Goal: Information Seeking & Learning: Learn about a topic

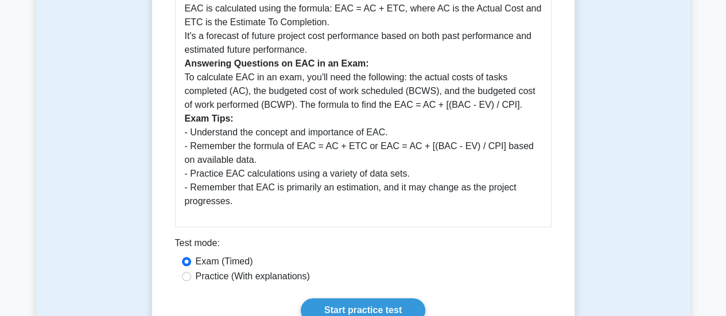
drag, startPoint x: 0, startPoint y: 0, endPoint x: 566, endPoint y: 230, distance: 611.2
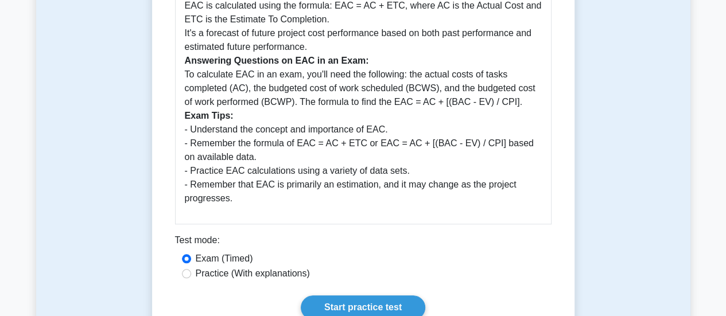
click at [387, 309] on link "Start practice test" at bounding box center [363, 307] width 124 height 24
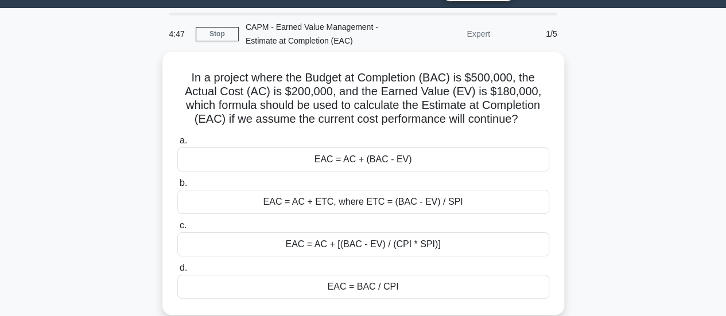
scroll to position [31, 0]
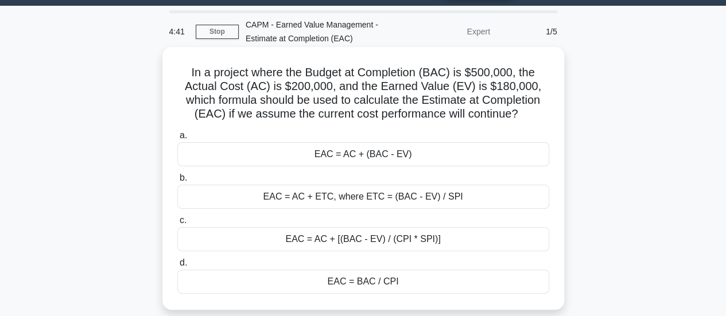
click at [471, 278] on div "EAC = BAC / CPI" at bounding box center [363, 282] width 372 height 24
click at [177, 267] on input "d. EAC = BAC / CPI" at bounding box center [177, 262] width 0 height 7
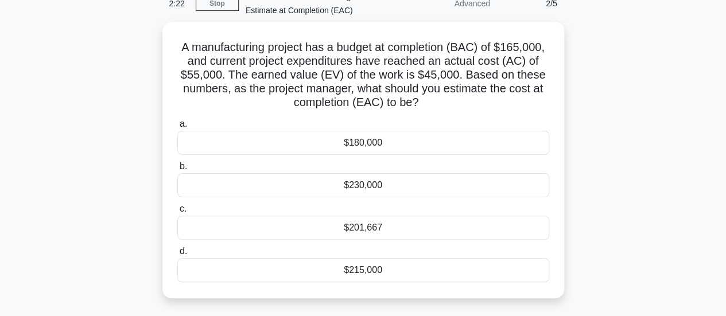
scroll to position [60, 0]
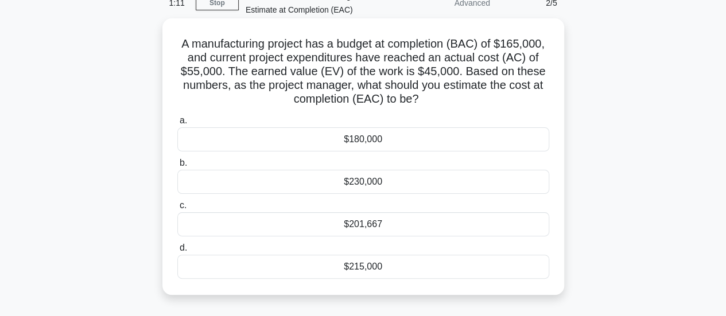
click at [367, 225] on div "$201,667" at bounding box center [363, 224] width 372 height 24
click at [177, 209] on input "c. $201,667" at bounding box center [177, 205] width 0 height 7
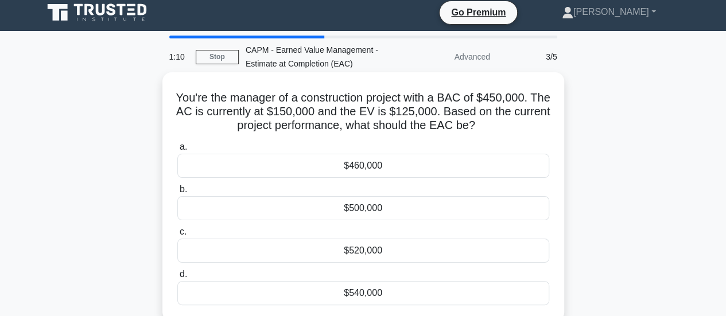
scroll to position [0, 0]
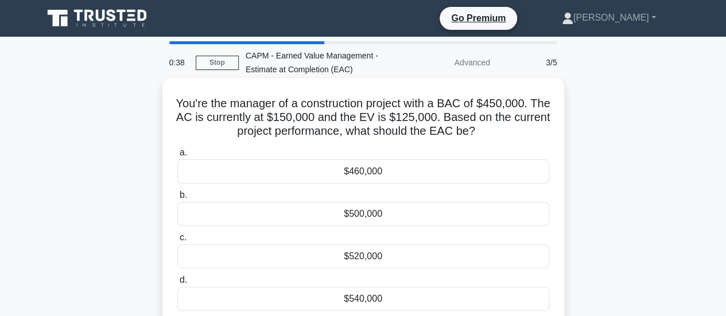
click at [390, 293] on div "$540,000" at bounding box center [363, 299] width 372 height 24
click at [177, 284] on input "d. $540,000" at bounding box center [177, 280] width 0 height 7
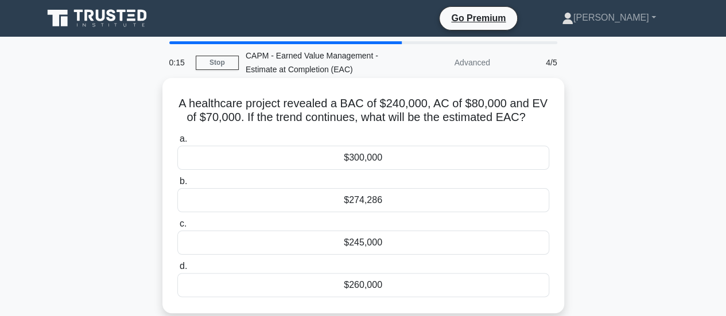
click at [375, 203] on div "$274,286" at bounding box center [363, 200] width 372 height 24
click at [177, 185] on input "b. $274,286" at bounding box center [177, 181] width 0 height 7
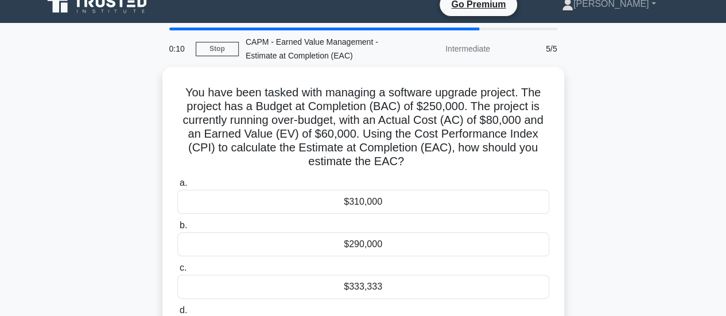
scroll to position [15, 0]
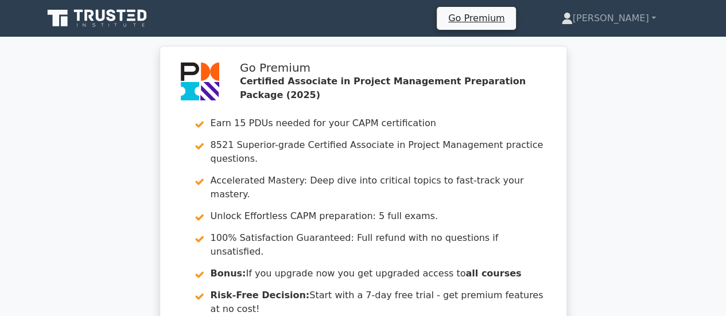
click at [701, 199] on div "Go Premium Certified Associate in Project Management Preparation Package (2025)…" at bounding box center [363, 221] width 726 height 351
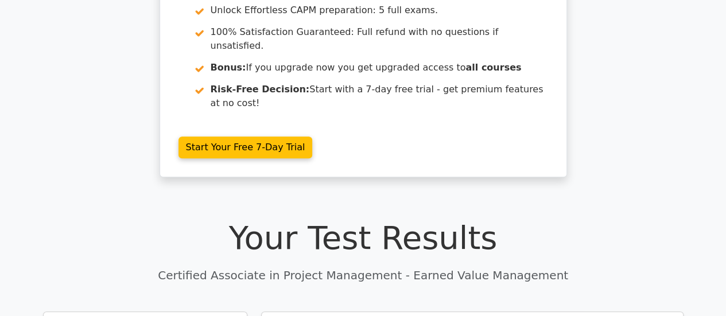
scroll to position [347, 0]
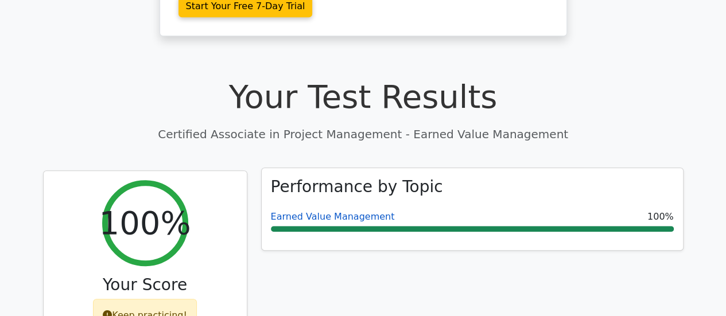
click at [309, 211] on link "Earned Value Management" at bounding box center [333, 216] width 124 height 11
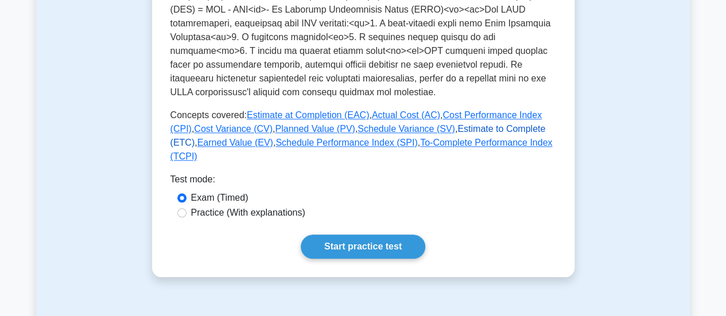
scroll to position [508, 0]
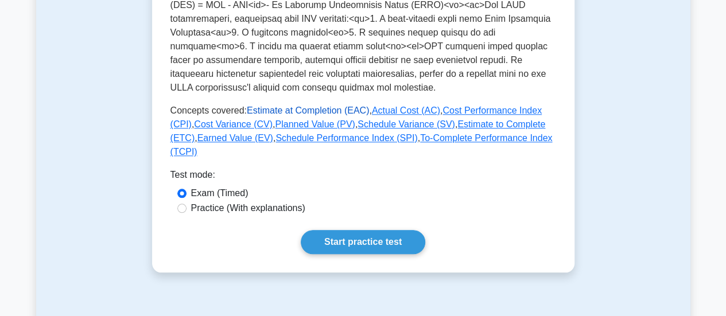
click at [303, 111] on link "Estimate at Completion (EAC)" at bounding box center [308, 111] width 122 height 10
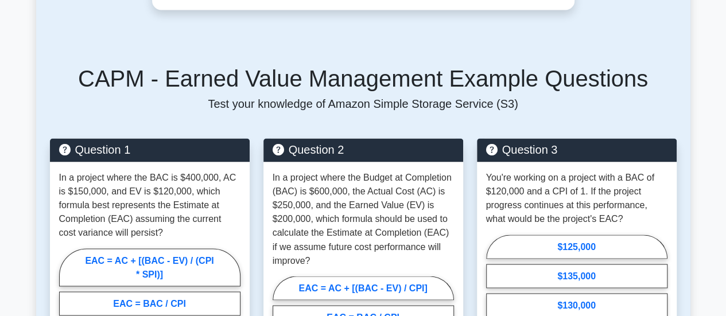
scroll to position [906, 0]
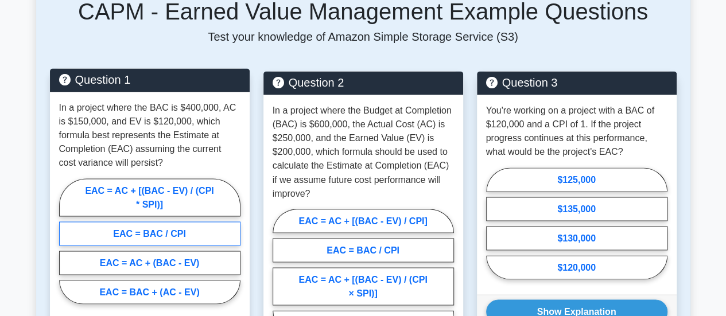
click at [176, 235] on label "EAC = BAC / CPI" at bounding box center [149, 233] width 181 height 24
click at [67, 241] on input "EAC = BAC / CPI" at bounding box center [62, 244] width 7 height 7
radio input "true"
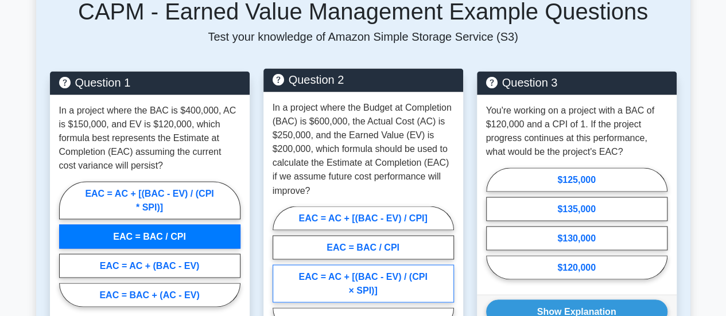
click at [400, 281] on label "EAC = AC + [(BAC - EV) / (CPI × SPI)]" at bounding box center [363, 283] width 181 height 38
click at [280, 276] on input "EAC = AC + [(BAC - EV) / (CPI × SPI)]" at bounding box center [276, 272] width 7 height 7
radio input "true"
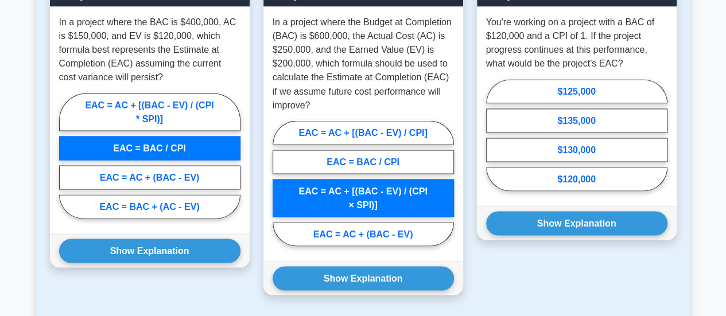
scroll to position [999, 0]
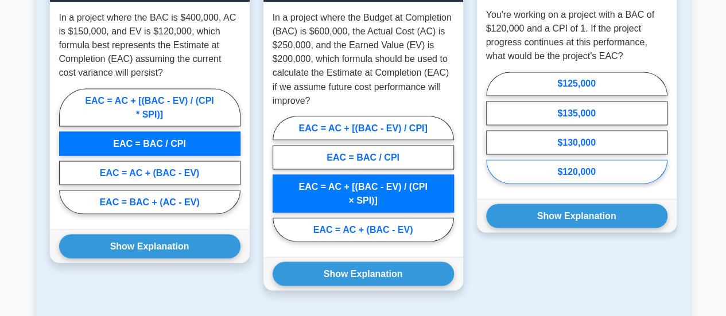
click at [606, 170] on label "$120,000" at bounding box center [576, 171] width 181 height 24
click at [493, 135] on input "$120,000" at bounding box center [489, 130] width 7 height 7
radio input "true"
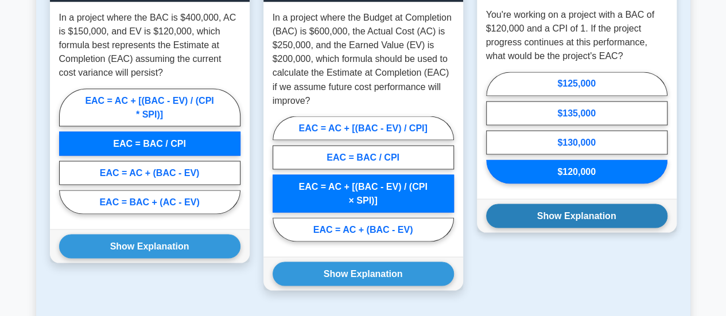
click at [577, 217] on button "Show Explanation" at bounding box center [576, 216] width 181 height 24
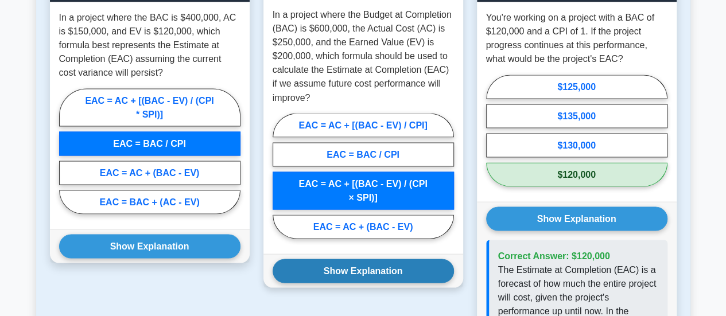
drag, startPoint x: 410, startPoint y: 260, endPoint x: 389, endPoint y: 262, distance: 20.7
click at [407, 262] on button "Show Explanation" at bounding box center [363, 271] width 181 height 24
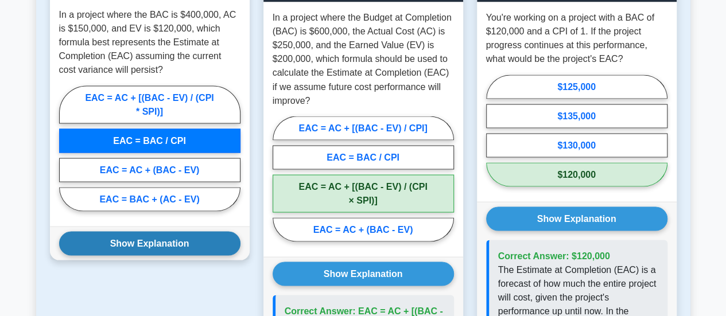
click at [168, 242] on button "Show Explanation" at bounding box center [149, 243] width 181 height 24
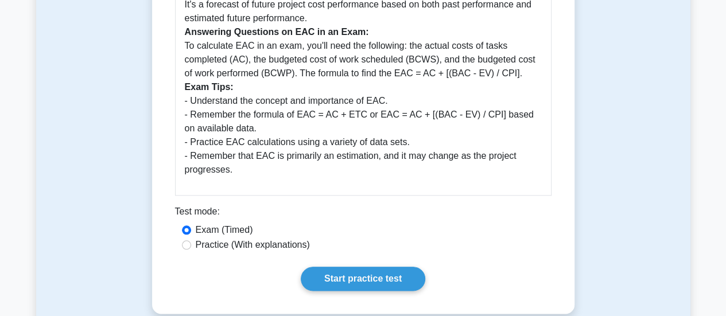
scroll to position [539, 0]
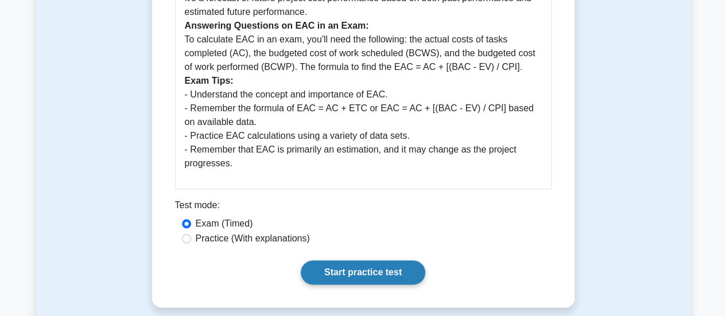
click at [330, 271] on link "Start practice test" at bounding box center [363, 272] width 124 height 24
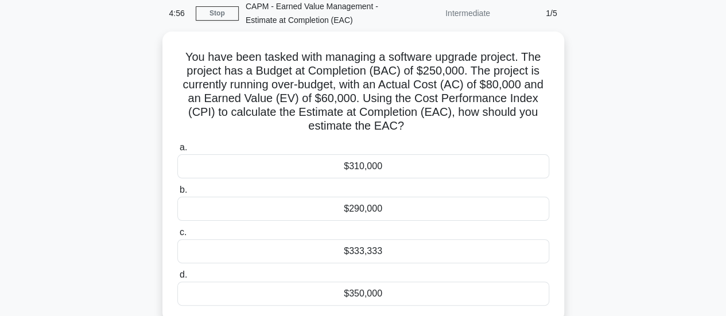
scroll to position [52, 0]
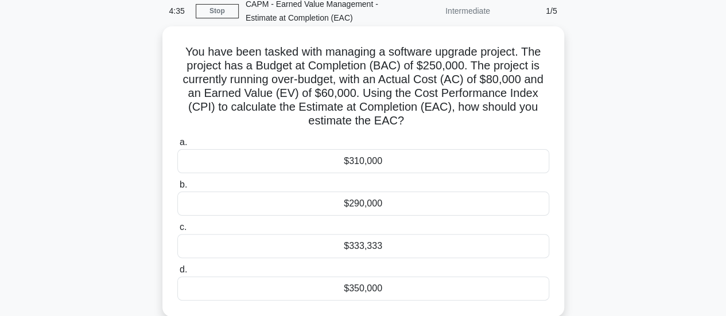
click at [376, 247] on div "$333,333" at bounding box center [363, 246] width 372 height 24
click at [177, 231] on input "c. $333,333" at bounding box center [177, 227] width 0 height 7
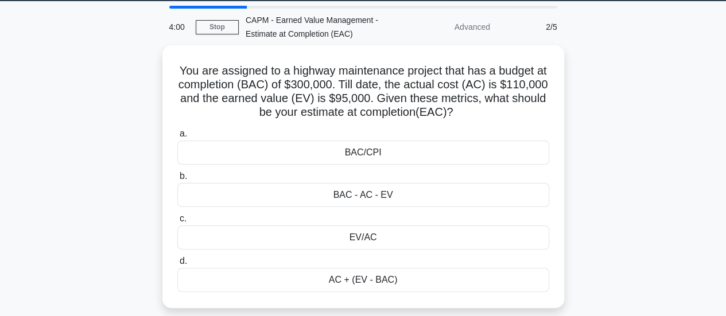
scroll to position [36, 0]
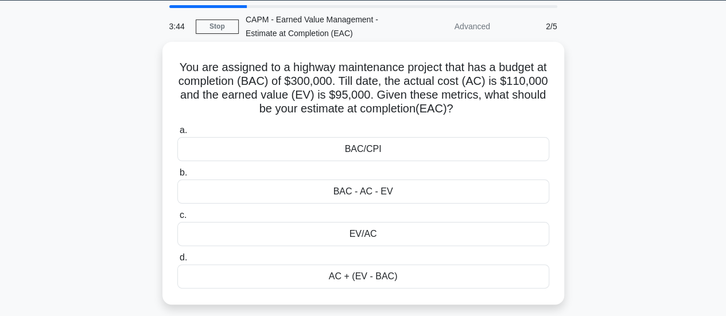
click at [391, 150] on div "BAC/CPI" at bounding box center [363, 149] width 372 height 24
click at [177, 134] on input "a. BAC/CPI" at bounding box center [177, 130] width 0 height 7
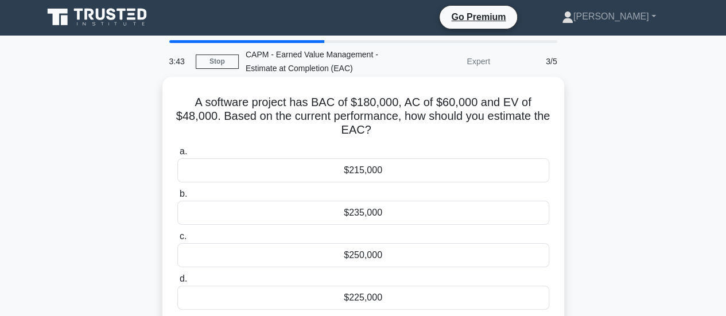
scroll to position [0, 0]
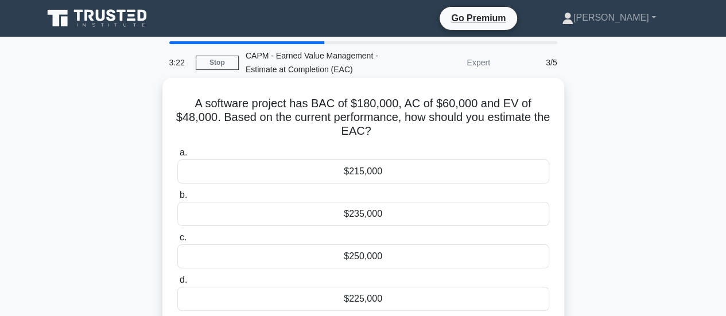
click at [391, 294] on div "$225,000" at bounding box center [363, 299] width 372 height 24
click at [177, 284] on input "d. $225,000" at bounding box center [177, 280] width 0 height 7
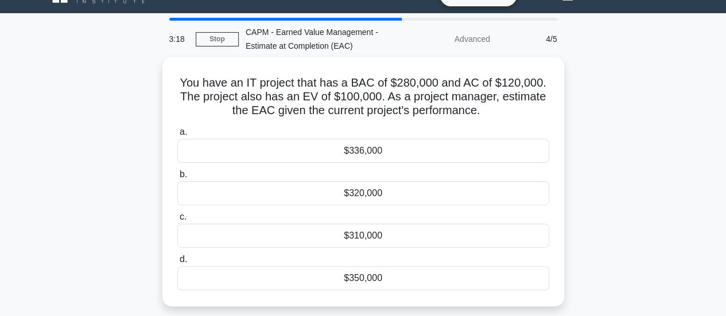
scroll to position [31, 0]
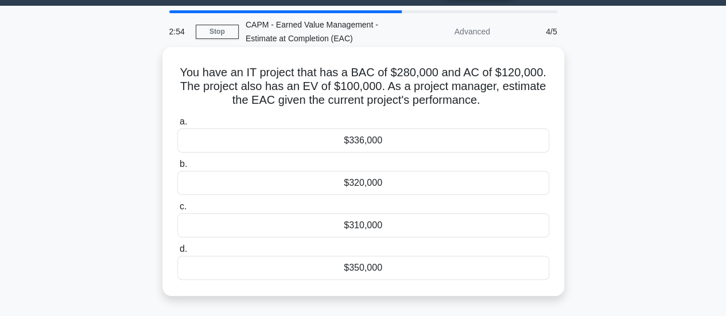
click at [369, 142] on div "$336,000" at bounding box center [363, 141] width 372 height 24
click at [177, 126] on input "a. $336,000" at bounding box center [177, 121] width 0 height 7
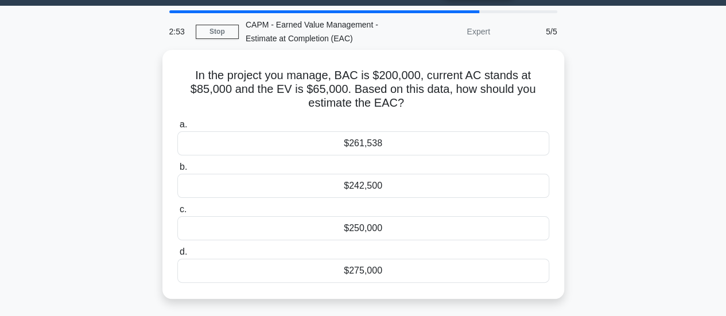
scroll to position [0, 0]
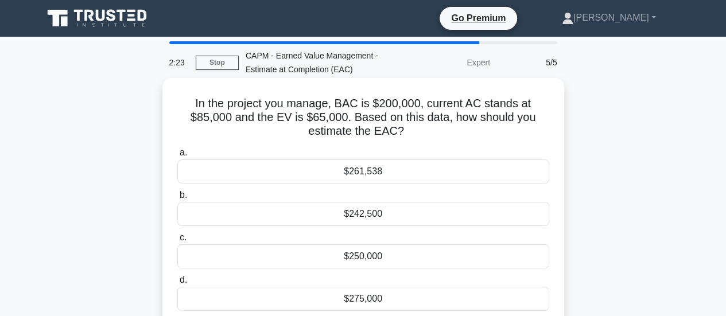
click at [378, 177] on div "$261,538" at bounding box center [363, 171] width 372 height 24
click at [177, 157] on input "a. $261,538" at bounding box center [177, 152] width 0 height 7
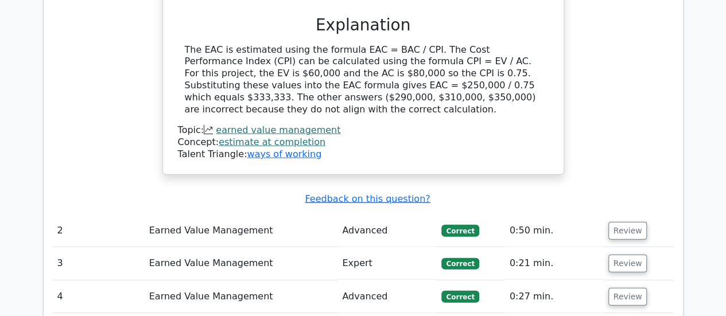
scroll to position [1239, 0]
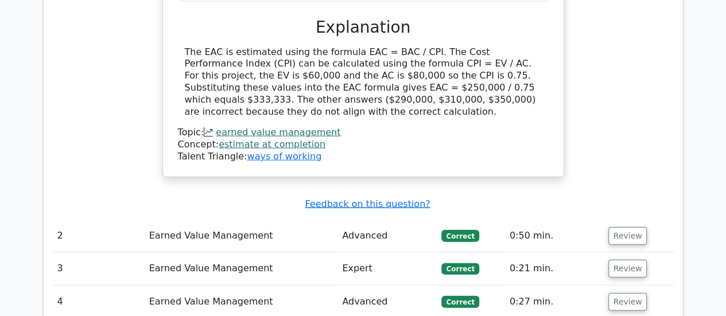
click at [292, 127] on link "earned value management" at bounding box center [278, 132] width 124 height 11
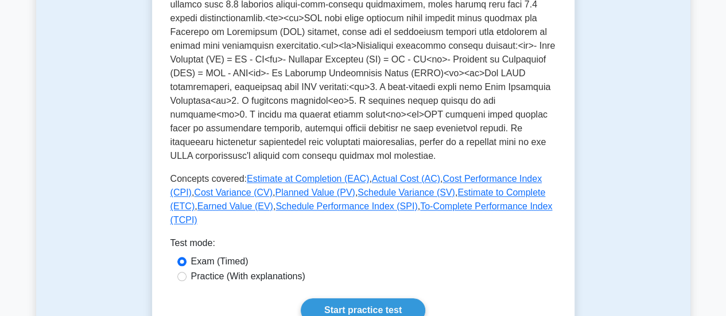
scroll to position [445, 0]
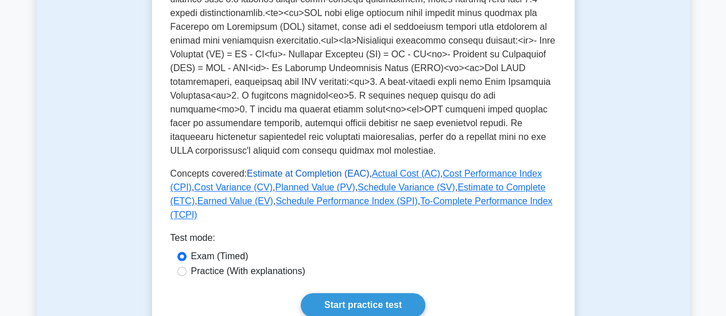
click at [328, 174] on link "Estimate at Completion (EAC)" at bounding box center [308, 174] width 122 height 10
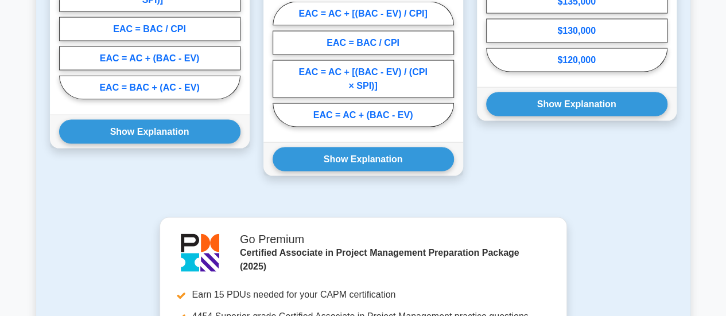
scroll to position [1606, 0]
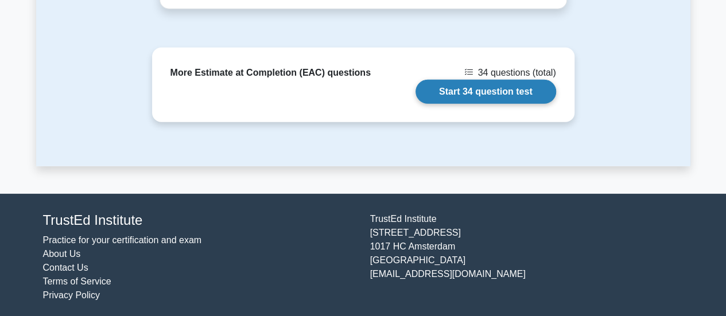
click at [476, 82] on link "Start 34 question test" at bounding box center [485, 92] width 141 height 24
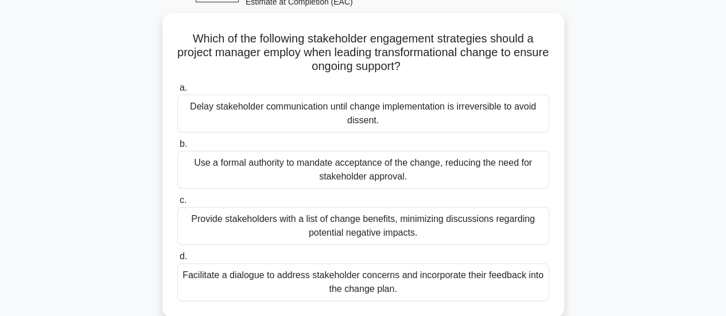
scroll to position [69, 0]
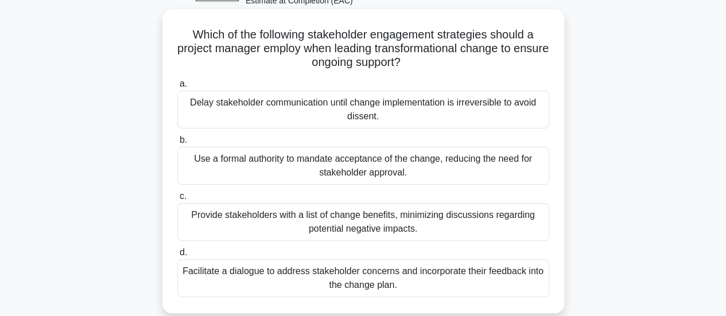
click at [356, 277] on div "Facilitate a dialogue to address stakeholder concerns and incorporate their fee…" at bounding box center [363, 278] width 372 height 38
click at [177, 256] on input "d. Facilitate a dialogue to address stakeholder concerns and incorporate their …" at bounding box center [177, 252] width 0 height 7
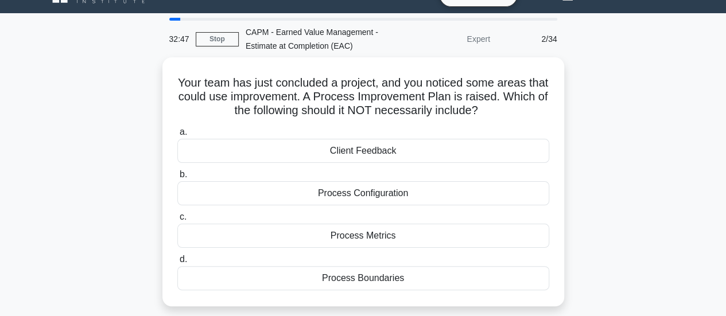
scroll to position [26, 0]
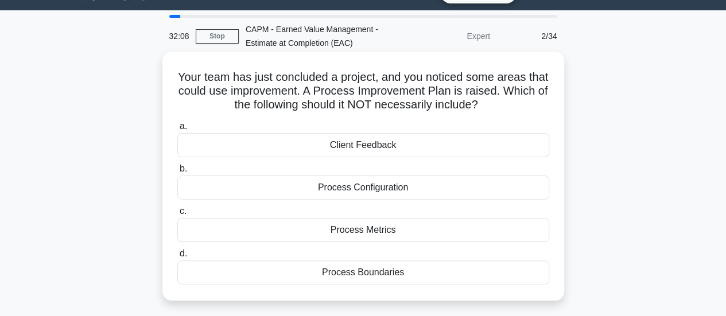
click at [404, 149] on div "Client Feedback" at bounding box center [363, 145] width 372 height 24
click at [177, 130] on input "a. Client Feedback" at bounding box center [177, 126] width 0 height 7
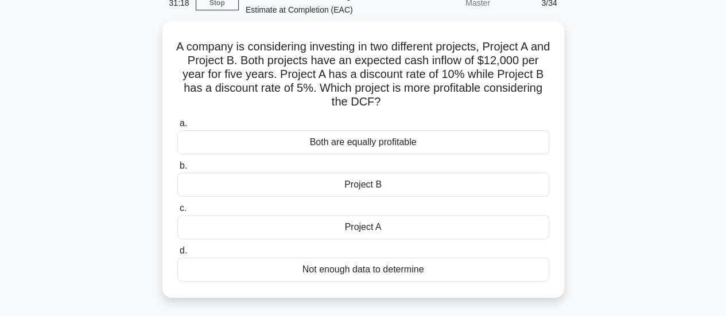
scroll to position [60, 0]
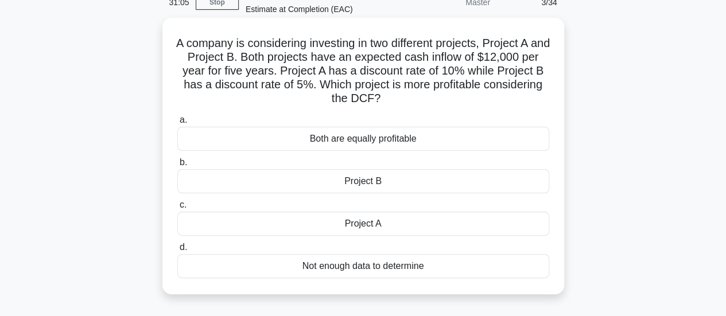
click at [408, 226] on div "Project A" at bounding box center [363, 224] width 372 height 24
click at [177, 209] on input "c. Project A" at bounding box center [177, 204] width 0 height 7
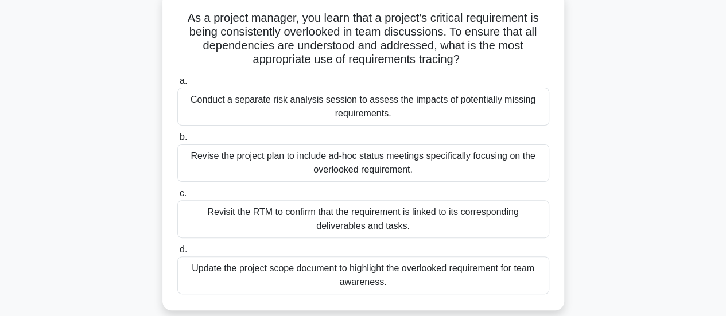
scroll to position [90, 0]
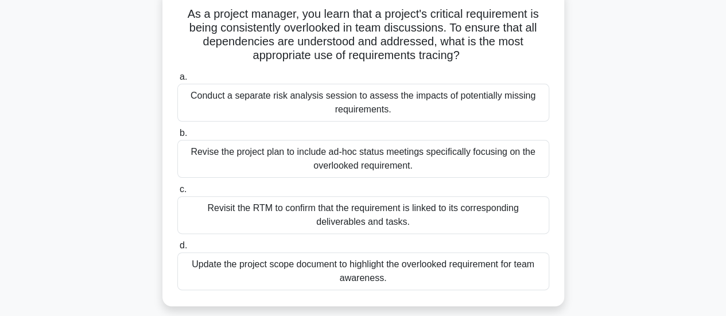
click at [352, 114] on div "Conduct a separate risk analysis session to assess the impacts of potentially m…" at bounding box center [363, 103] width 372 height 38
click at [177, 81] on input "a. Conduct a separate risk analysis session to assess the impacts of potentiall…" at bounding box center [177, 76] width 0 height 7
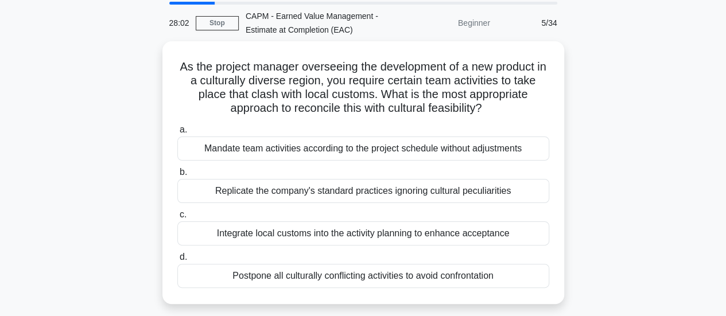
scroll to position [45, 0]
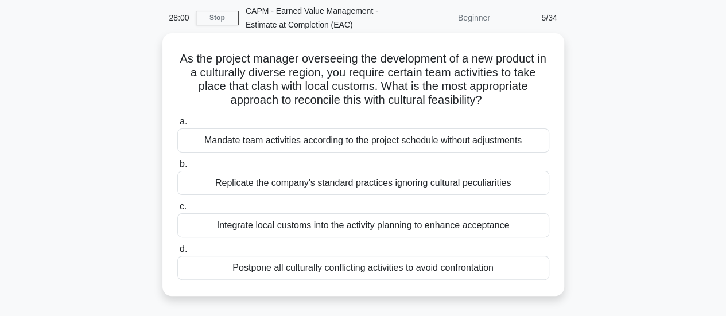
click at [496, 223] on div "Integrate local customs into the activity planning to enhance acceptance" at bounding box center [363, 225] width 372 height 24
click at [177, 211] on input "c. Integrate local customs into the activity planning to enhance acceptance" at bounding box center [177, 206] width 0 height 7
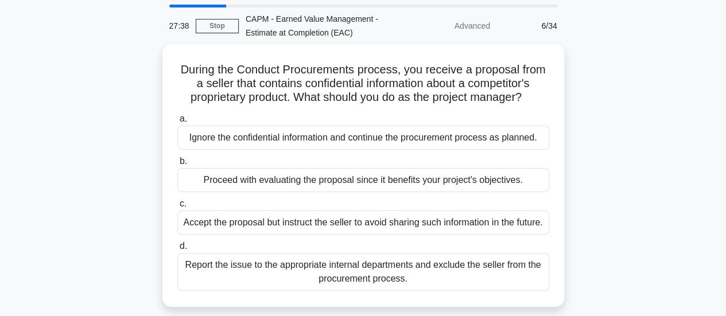
scroll to position [44, 0]
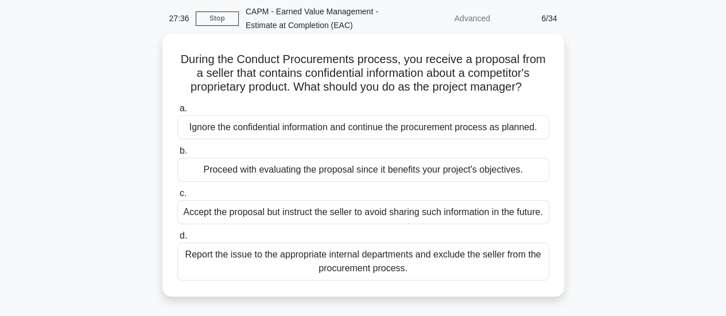
click at [426, 277] on div "Report the issue to the appropriate internal departments and exclude the seller…" at bounding box center [363, 262] width 372 height 38
click at [177, 240] on input "d. Report the issue to the appropriate internal departments and exclude the sel…" at bounding box center [177, 235] width 0 height 7
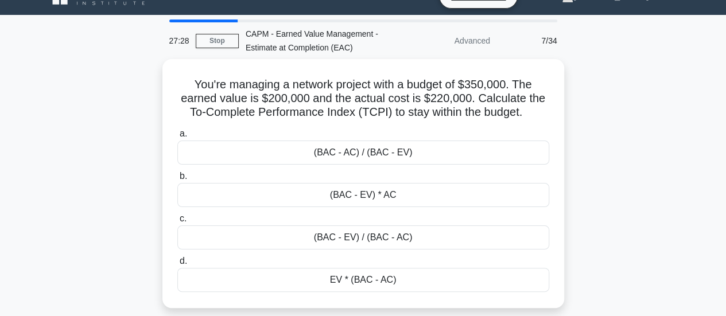
scroll to position [24, 0]
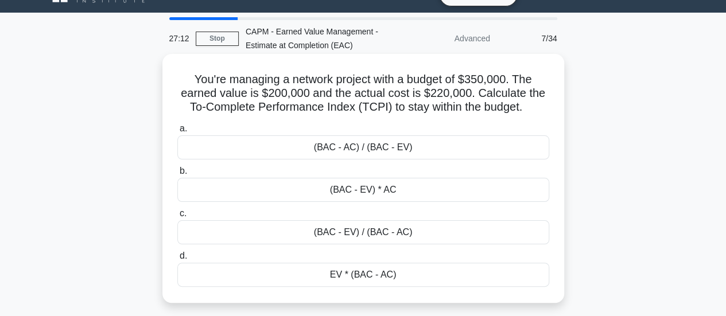
click at [439, 237] on div "(BAC - EV) / (BAC - AC)" at bounding box center [363, 232] width 372 height 24
click at [177, 217] on input "c. (BAC - EV) / (BAC - AC)" at bounding box center [177, 213] width 0 height 7
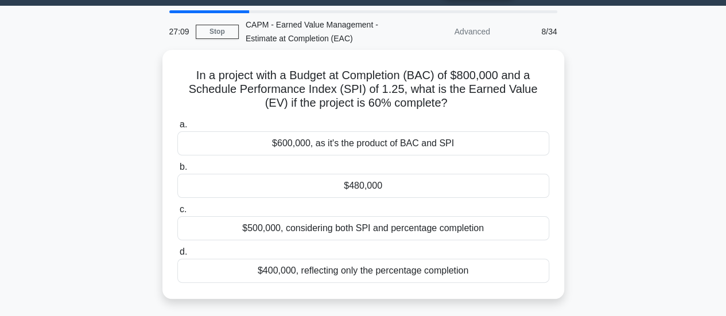
scroll to position [40, 0]
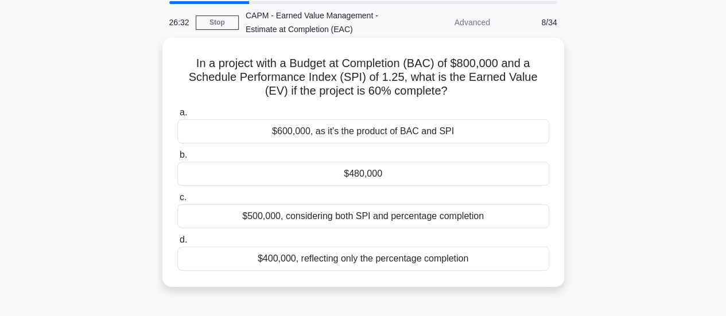
click at [384, 176] on div "$480,000" at bounding box center [363, 174] width 372 height 24
click at [177, 159] on input "b. $480,000" at bounding box center [177, 154] width 0 height 7
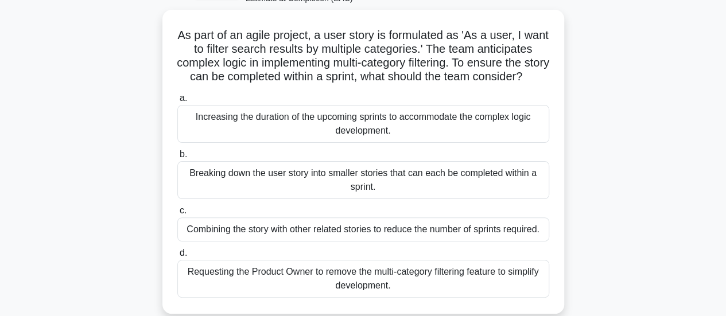
scroll to position [75, 0]
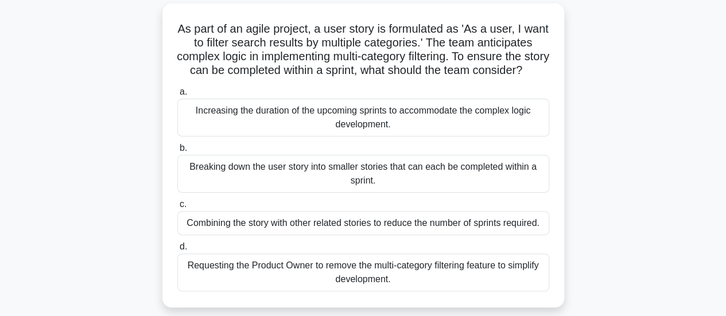
click at [505, 188] on div "Breaking down the user story into smaller stories that can each be completed wi…" at bounding box center [363, 174] width 372 height 38
click at [177, 152] on input "b. Breaking down the user story into smaller stories that can each be completed…" at bounding box center [177, 148] width 0 height 7
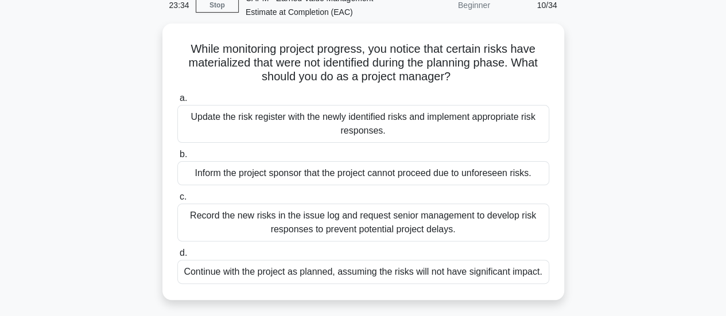
scroll to position [60, 0]
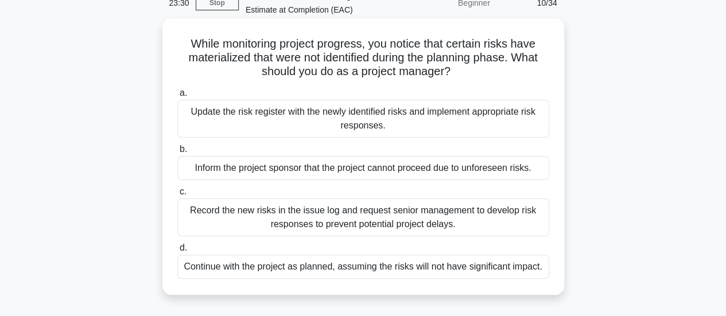
click at [476, 114] on div "Update the risk register with the newly identified risks and implement appropri…" at bounding box center [363, 119] width 372 height 38
click at [177, 97] on input "a. Update the risk register with the newly identified risks and implement appro…" at bounding box center [177, 93] width 0 height 7
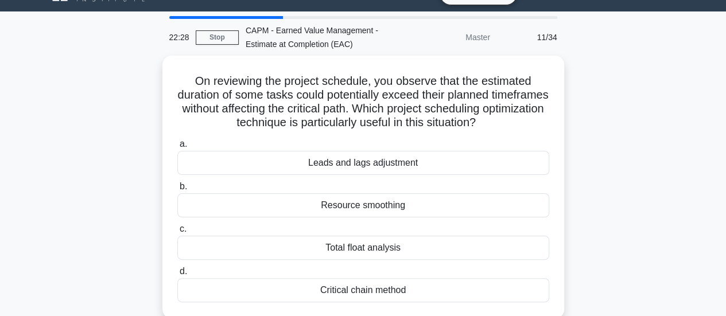
scroll to position [39, 0]
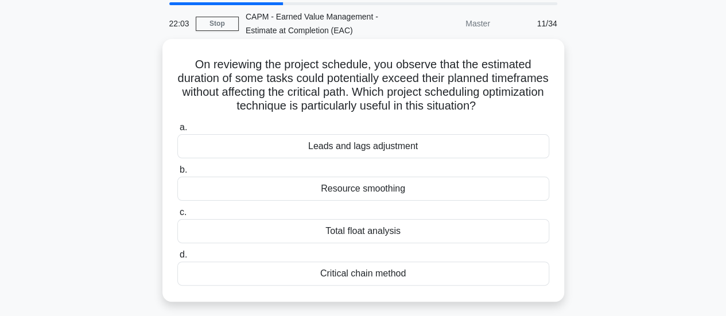
click at [431, 150] on div "Leads and lags adjustment" at bounding box center [363, 146] width 372 height 24
click at [177, 131] on input "a. Leads and lags adjustment" at bounding box center [177, 127] width 0 height 7
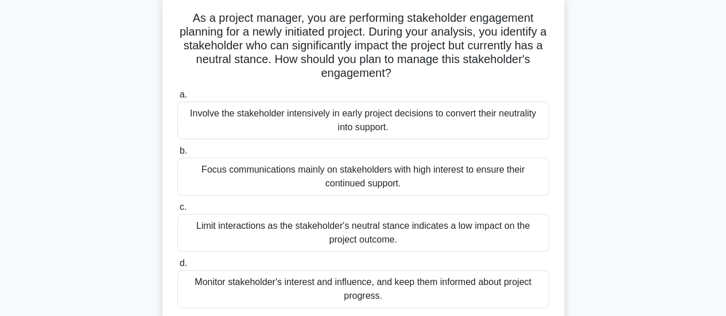
scroll to position [90, 0]
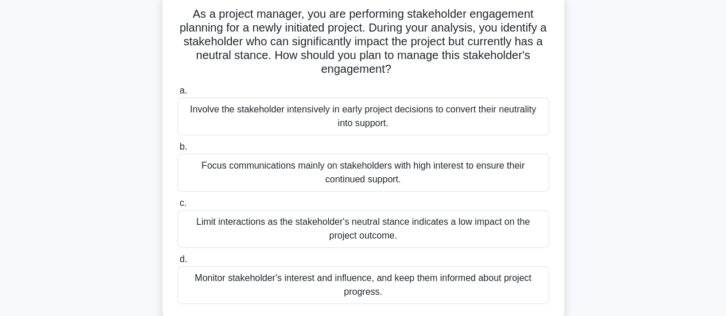
click at [382, 285] on div "Monitor stakeholder's interest and influence, and keep them informed about proj…" at bounding box center [363, 285] width 372 height 38
click at [177, 263] on input "d. Monitor stakeholder's interest and influence, and keep them informed about p…" at bounding box center [177, 259] width 0 height 7
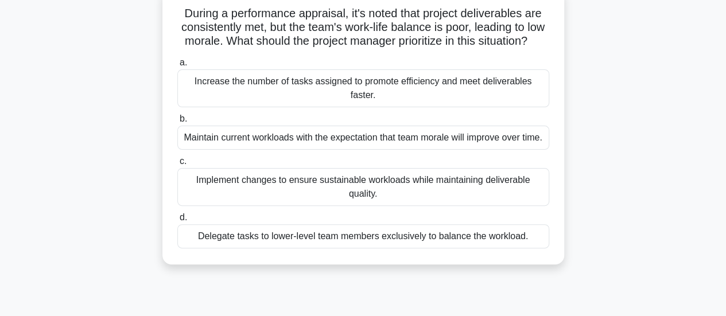
scroll to position [96, 0]
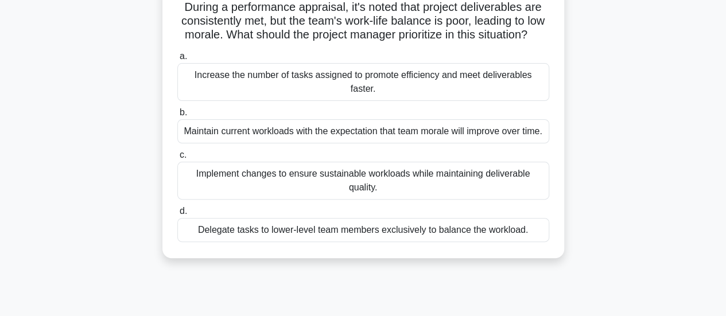
click at [456, 200] on div "Implement changes to ensure sustainable workloads while maintaining deliverable…" at bounding box center [363, 181] width 372 height 38
click at [177, 159] on input "c. Implement changes to ensure sustainable workloads while maintaining delivera…" at bounding box center [177, 154] width 0 height 7
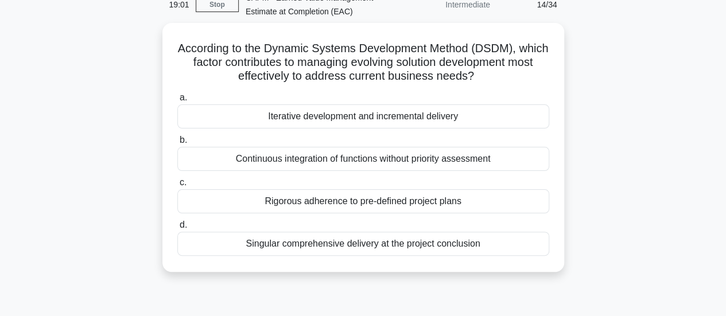
scroll to position [59, 0]
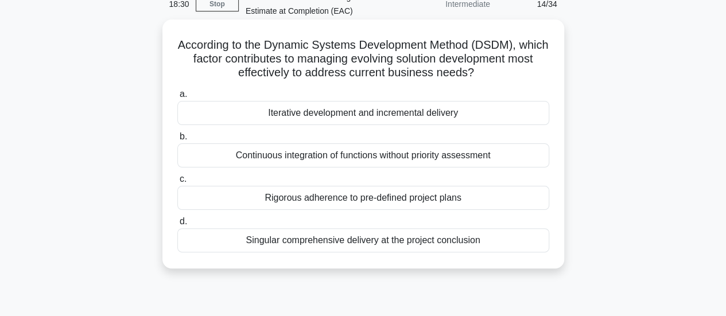
click at [497, 115] on div "Iterative development and incremental delivery" at bounding box center [363, 113] width 372 height 24
click at [177, 98] on input "a. Iterative development and incremental delivery" at bounding box center [177, 94] width 0 height 7
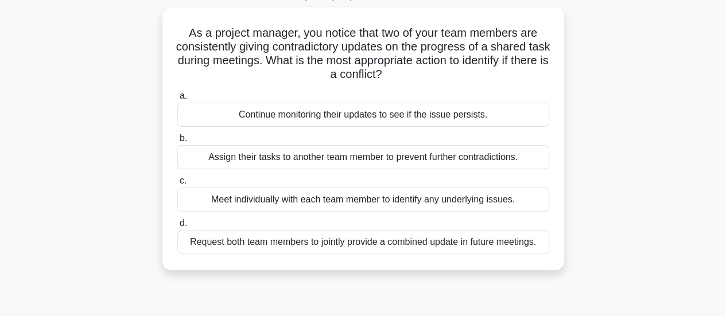
scroll to position [84, 0]
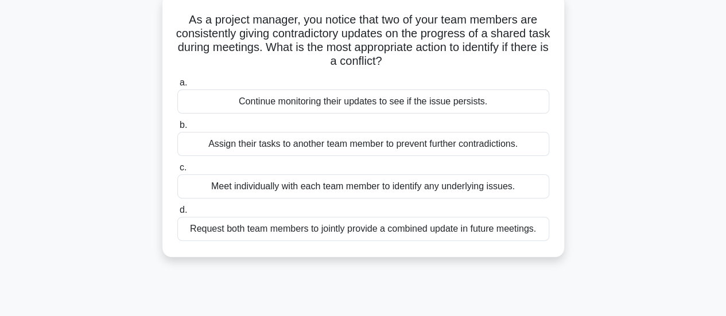
click at [414, 191] on div "Meet individually with each team member to identify any underlying issues." at bounding box center [363, 186] width 372 height 24
click at [177, 172] on input "c. Meet individually with each team member to identify any underlying issues." at bounding box center [177, 167] width 0 height 7
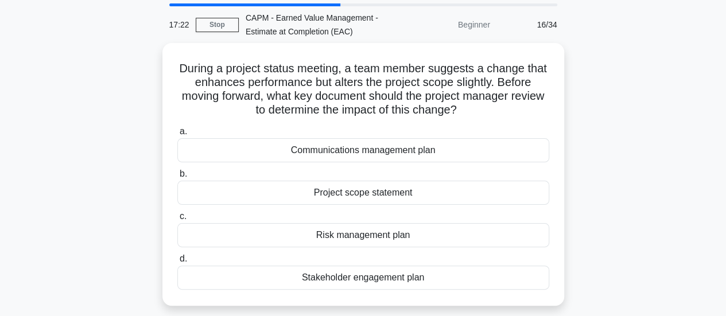
scroll to position [48, 0]
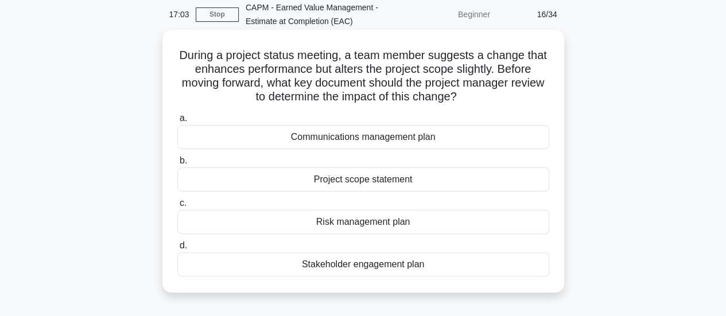
click at [402, 177] on div "Project scope statement" at bounding box center [363, 180] width 372 height 24
click at [177, 165] on input "b. Project scope statement" at bounding box center [177, 160] width 0 height 7
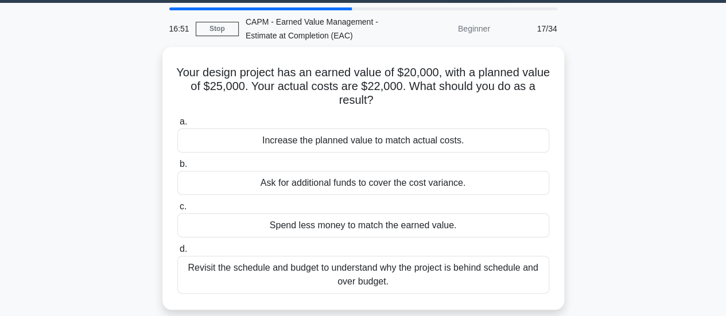
scroll to position [34, 0]
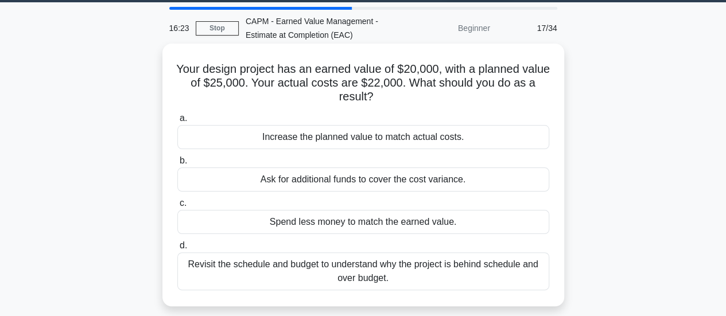
click at [449, 271] on div "Revisit the schedule and budget to understand why the project is behind schedul…" at bounding box center [363, 271] width 372 height 38
click at [177, 250] on input "d. Revisit the schedule and budget to understand why the project is behind sche…" at bounding box center [177, 245] width 0 height 7
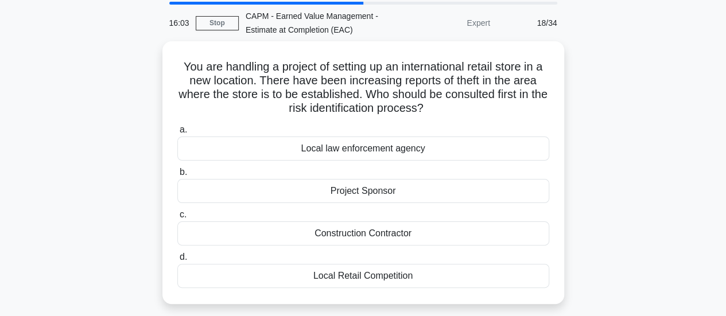
scroll to position [40, 0]
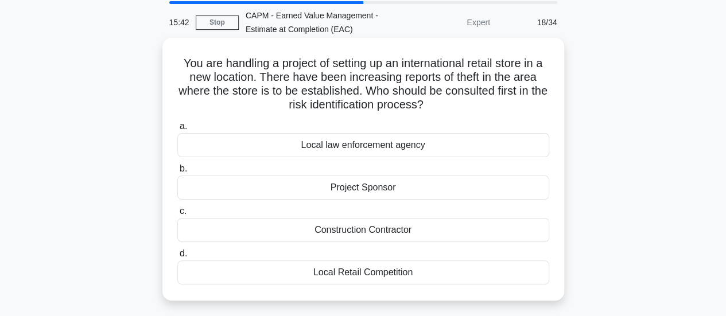
click at [448, 146] on div "Local law enforcement agency" at bounding box center [363, 145] width 372 height 24
click at [177, 130] on input "a. Local law enforcement agency" at bounding box center [177, 126] width 0 height 7
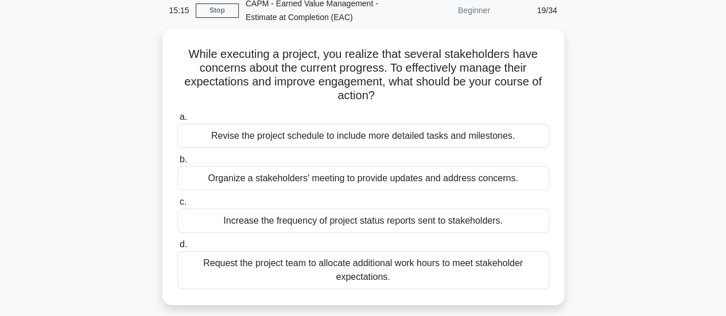
scroll to position [55, 0]
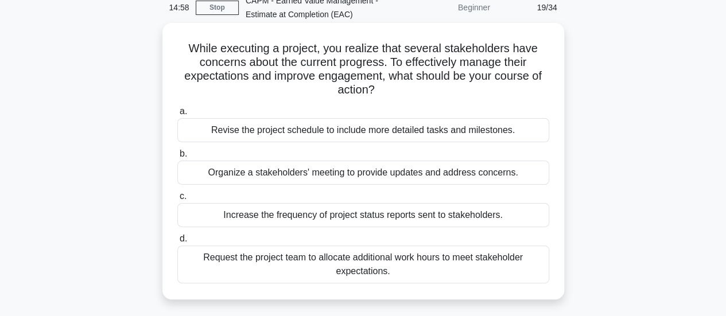
click at [502, 174] on div "Organize a stakeholders' meeting to provide updates and address concerns." at bounding box center [363, 173] width 372 height 24
click at [177, 158] on input "b. Organize a stakeholders' meeting to provide updates and address concerns." at bounding box center [177, 153] width 0 height 7
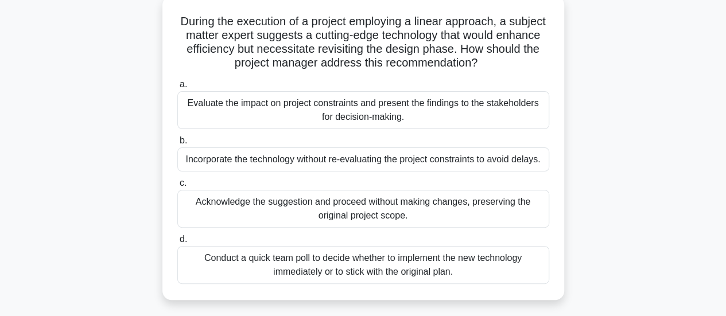
scroll to position [86, 0]
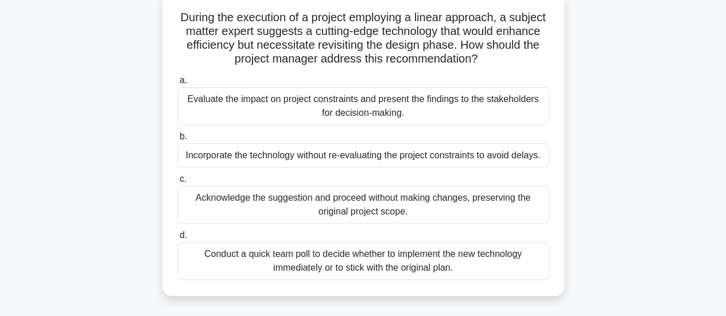
click at [428, 105] on div "Evaluate the impact on project constraints and present the findings to the stak…" at bounding box center [363, 106] width 372 height 38
click at [177, 84] on input "a. Evaluate the impact on project constraints and present the findings to the s…" at bounding box center [177, 80] width 0 height 7
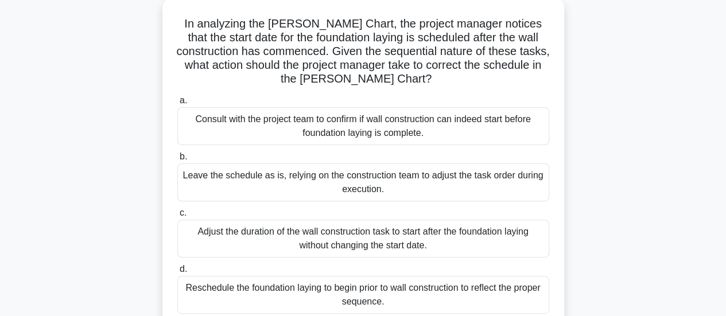
scroll to position [84, 0]
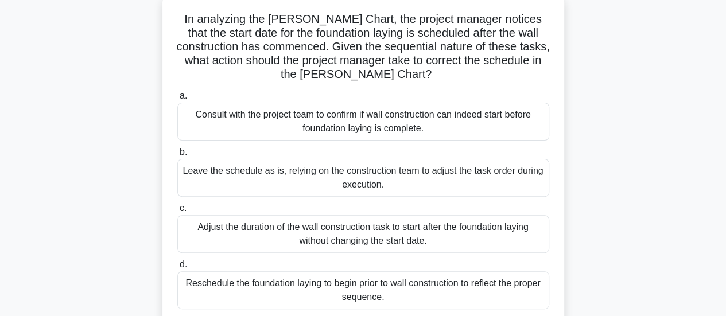
click at [451, 287] on div "Reschedule the foundation laying to begin prior to wall construction to reflect…" at bounding box center [363, 290] width 372 height 38
click at [177, 269] on input "d. Reschedule the foundation laying to begin prior to wall construction to refl…" at bounding box center [177, 264] width 0 height 7
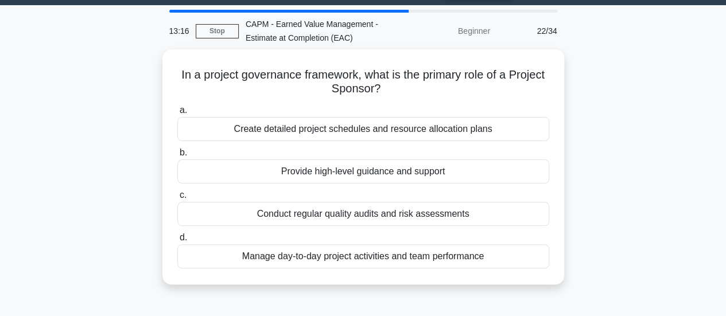
scroll to position [32, 0]
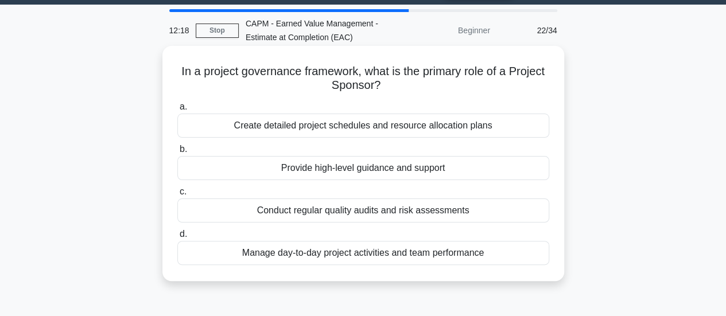
click at [359, 168] on div "Provide high-level guidance and support" at bounding box center [363, 168] width 372 height 24
click at [177, 153] on input "b. Provide high-level guidance and support" at bounding box center [177, 149] width 0 height 7
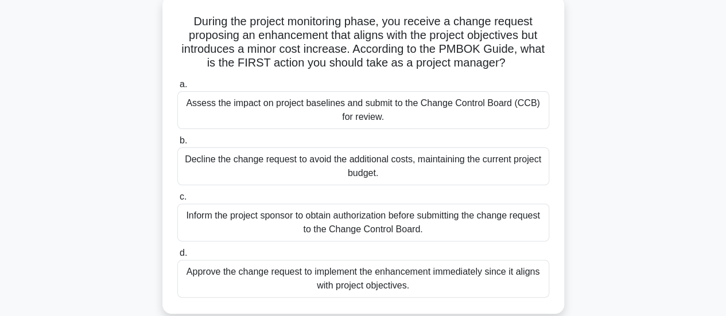
scroll to position [90, 0]
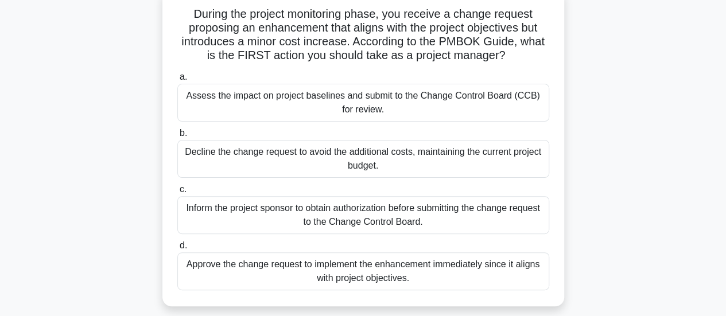
click at [388, 103] on div "Assess the impact on project baselines and submit to the Change Control Board (…" at bounding box center [363, 103] width 372 height 38
click at [177, 81] on input "a. Assess the impact on project baselines and submit to the Change Control Boar…" at bounding box center [177, 76] width 0 height 7
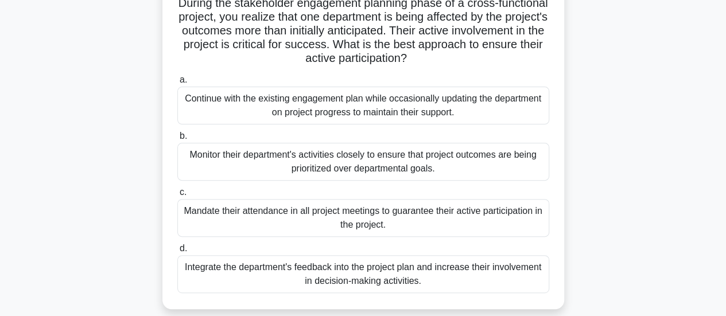
scroll to position [108, 0]
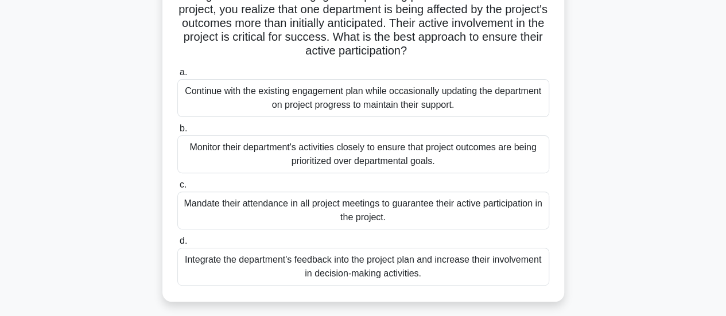
click at [386, 275] on div "Integrate the department's feedback into the project plan and increase their in…" at bounding box center [363, 267] width 372 height 38
click at [177, 245] on input "d. Integrate the department's feedback into the project plan and increase their…" at bounding box center [177, 241] width 0 height 7
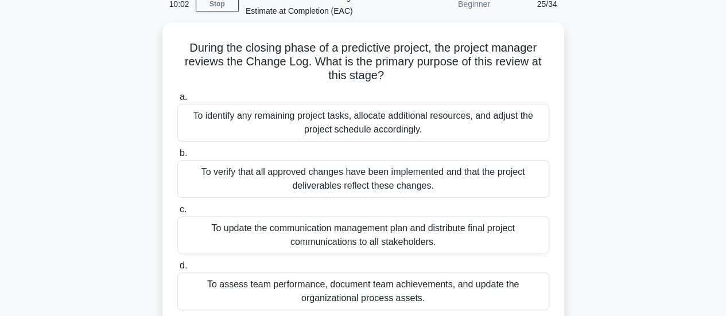
scroll to position [61, 0]
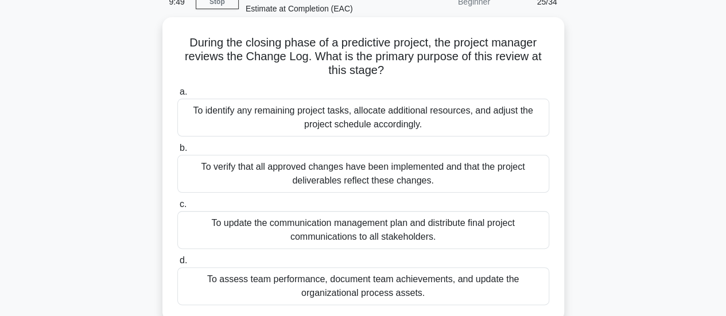
click at [441, 170] on div "To verify that all approved changes have been implemented and that the project …" at bounding box center [363, 174] width 372 height 38
click at [177, 152] on input "b. To verify that all approved changes have been implemented and that the proje…" at bounding box center [177, 148] width 0 height 7
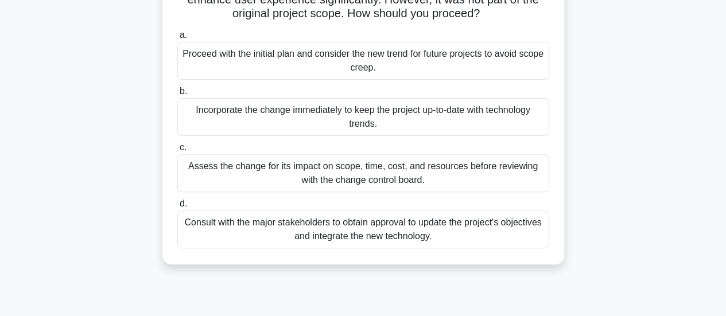
scroll to position [127, 0]
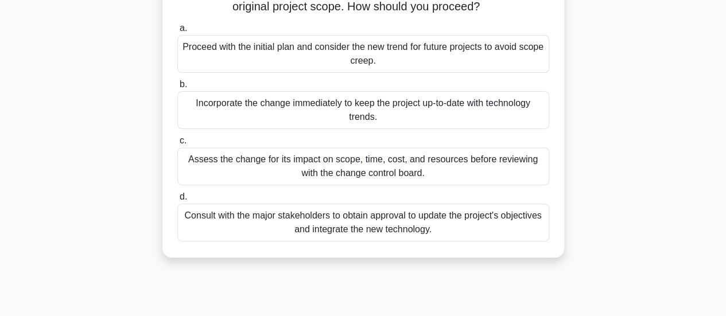
click at [698, 201] on main "9:09 Stop CAPM - Earned Value Management - Estimate at Completion (EAC) Beginne…" at bounding box center [363, 200] width 726 height 583
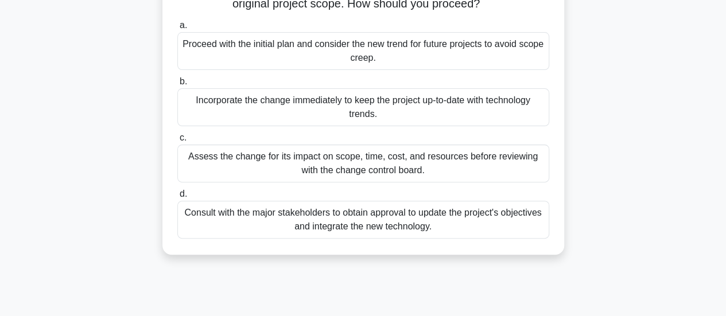
click at [460, 164] on div "Assess the change for its impact on scope, time, cost, and resources before rev…" at bounding box center [363, 164] width 372 height 38
click at [177, 142] on input "c. Assess the change for its impact on scope, time, cost, and resources before …" at bounding box center [177, 137] width 0 height 7
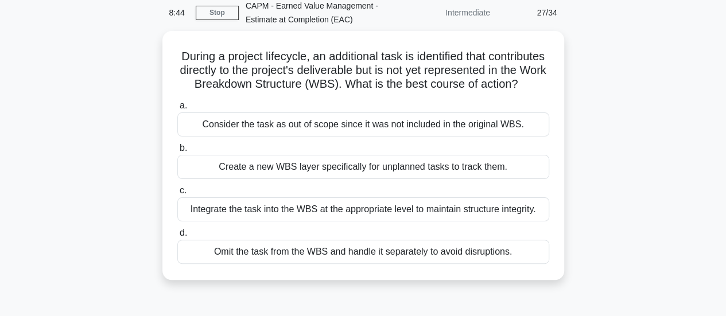
scroll to position [53, 0]
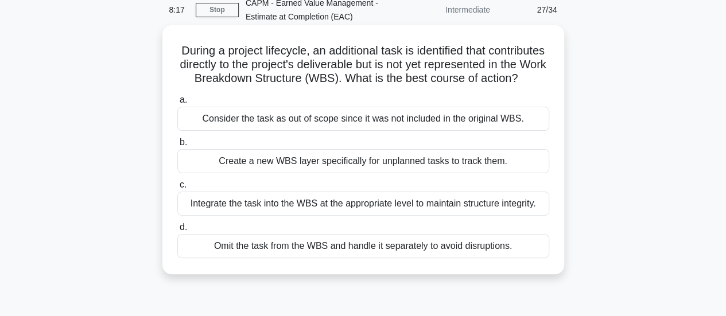
click at [492, 129] on div "Consider the task as out of scope since it was not included in the original WBS." at bounding box center [363, 119] width 372 height 24
click at [177, 104] on input "a. Consider the task as out of scope since it was not included in the original …" at bounding box center [177, 99] width 0 height 7
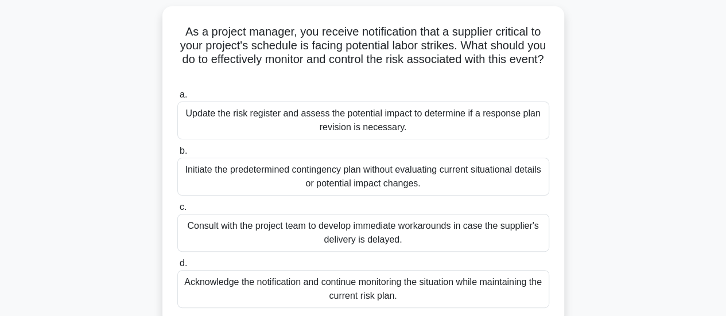
scroll to position [76, 0]
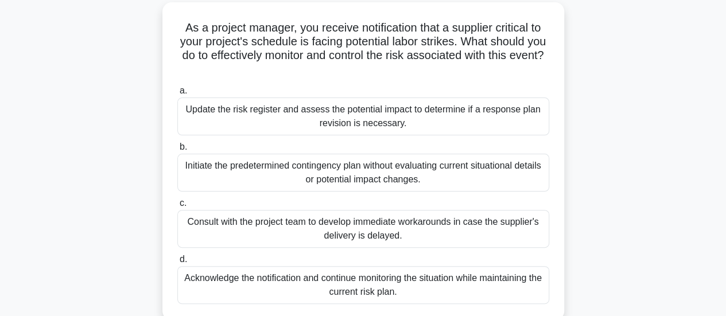
click at [406, 120] on div "Update the risk register and assess the potential impact to determine if a resp…" at bounding box center [363, 117] width 372 height 38
click at [177, 95] on input "a. Update the risk register and assess the potential impact to determine if a r…" at bounding box center [177, 90] width 0 height 7
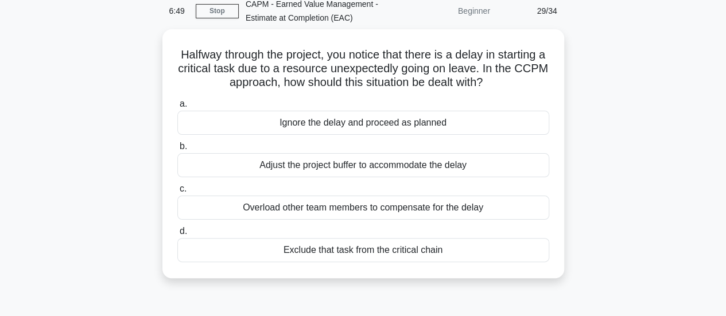
scroll to position [52, 0]
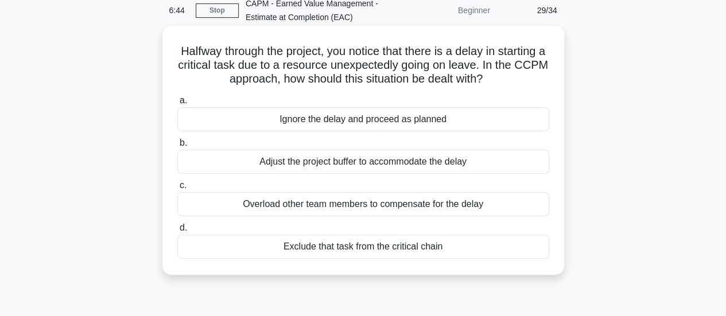
click at [453, 166] on div "Adjust the project buffer to accommodate the delay" at bounding box center [363, 162] width 372 height 24
click at [177, 147] on input "b. Adjust the project buffer to accommodate the delay" at bounding box center [177, 142] width 0 height 7
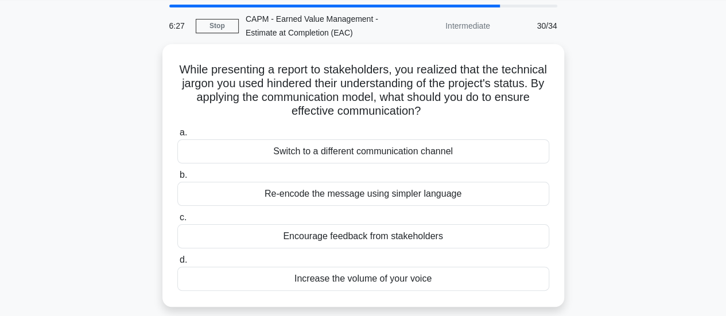
scroll to position [39, 0]
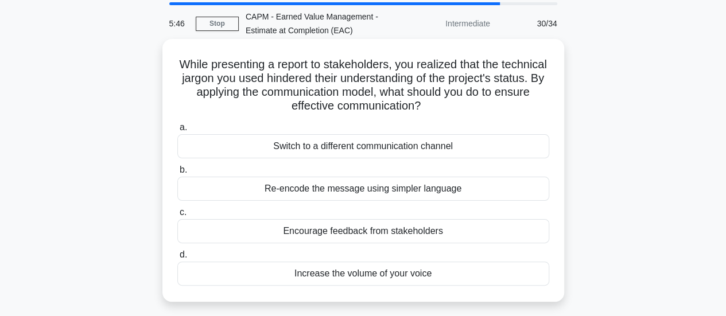
click at [441, 191] on div "Re-encode the message using simpler language" at bounding box center [363, 189] width 372 height 24
click at [177, 174] on input "b. Re-encode the message using simpler language" at bounding box center [177, 169] width 0 height 7
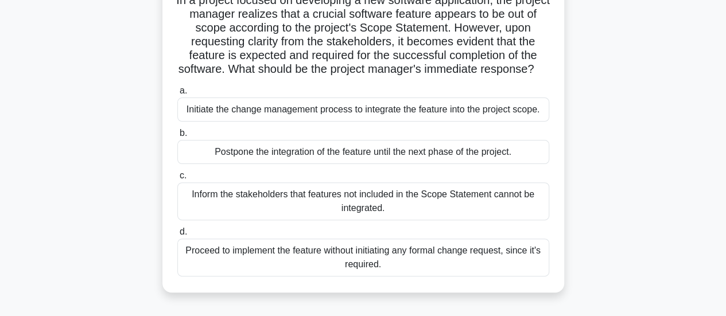
scroll to position [107, 0]
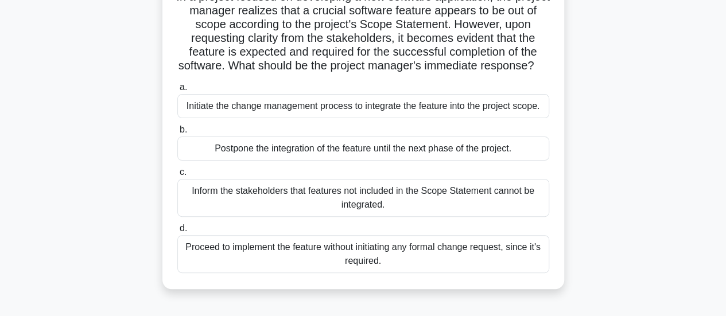
click at [452, 118] on div "Initiate the change management process to integrate the feature into the projec…" at bounding box center [363, 106] width 372 height 24
click at [177, 91] on input "a. Initiate the change management process to integrate the feature into the pro…" at bounding box center [177, 87] width 0 height 7
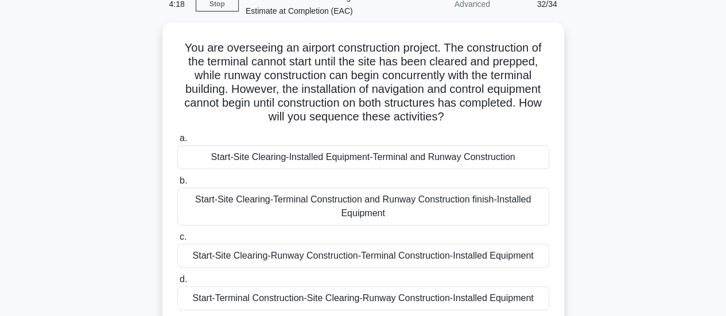
scroll to position [60, 0]
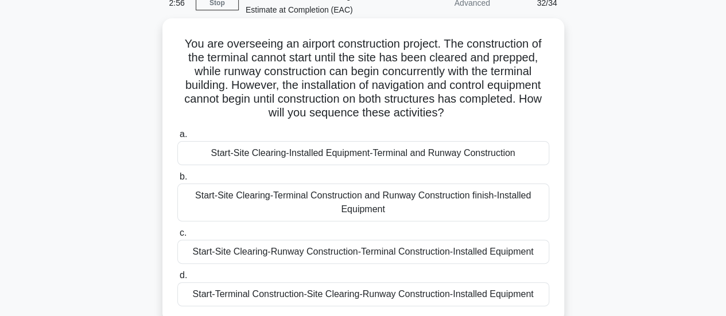
click at [382, 250] on div "Start-Site Clearing-Runway Construction-Terminal Construction-Installed Equipme…" at bounding box center [363, 252] width 372 height 24
click at [177, 237] on input "c. Start-Site Clearing-Runway Construction-Terminal Construction-Installed Equi…" at bounding box center [177, 232] width 0 height 7
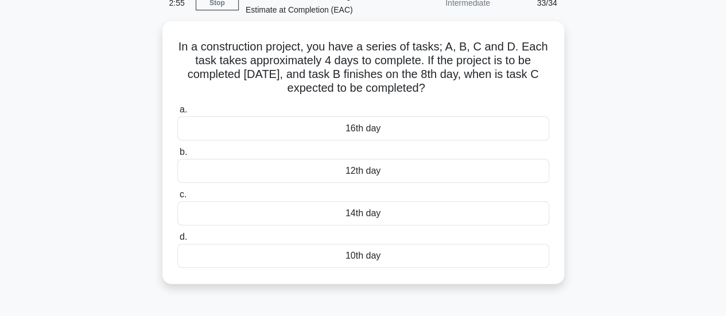
scroll to position [0, 0]
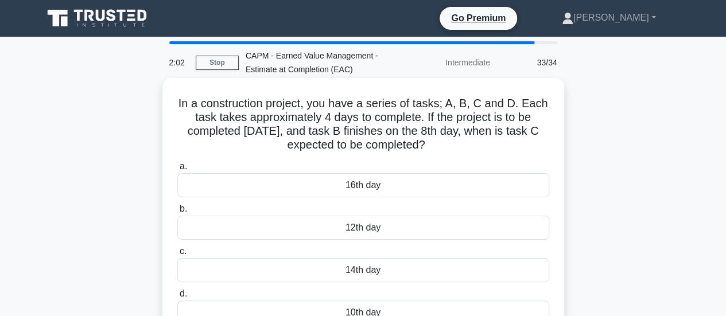
click at [396, 229] on div "12th day" at bounding box center [363, 228] width 372 height 24
click at [177, 213] on input "b. 12th day" at bounding box center [177, 208] width 0 height 7
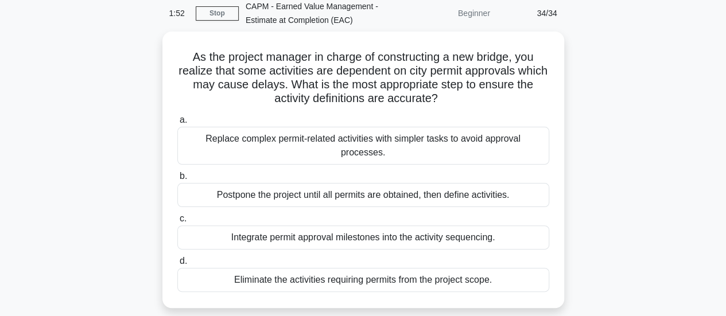
scroll to position [57, 0]
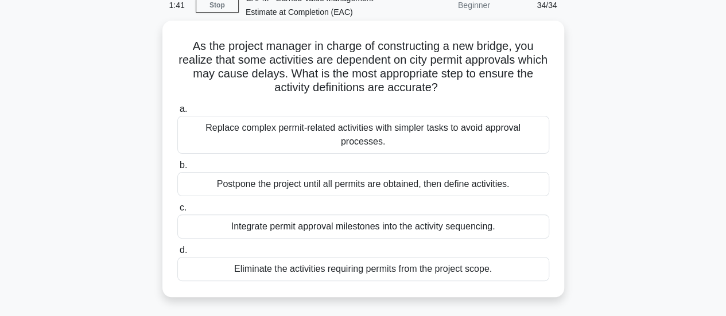
click at [478, 215] on div "Integrate permit approval milestones into the activity sequencing." at bounding box center [363, 227] width 372 height 24
click at [177, 212] on input "c. Integrate permit approval milestones into the activity sequencing." at bounding box center [177, 207] width 0 height 7
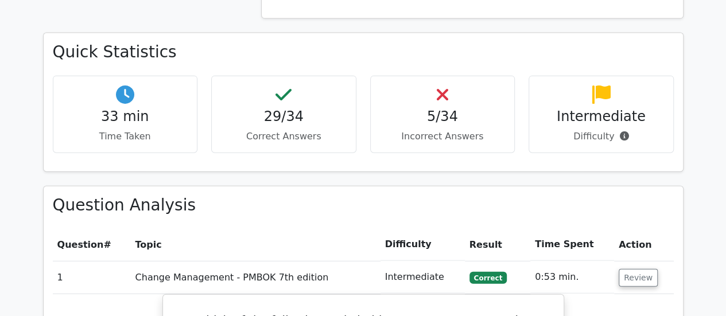
scroll to position [1266, 0]
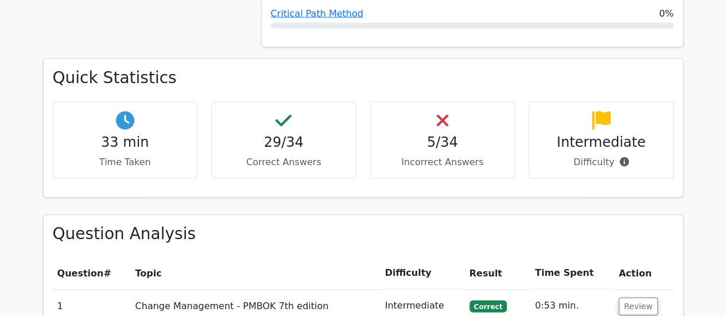
click at [439, 155] on p "Incorrect Answers" at bounding box center [443, 162] width 126 height 14
click at [445, 111] on icon at bounding box center [442, 120] width 11 height 18
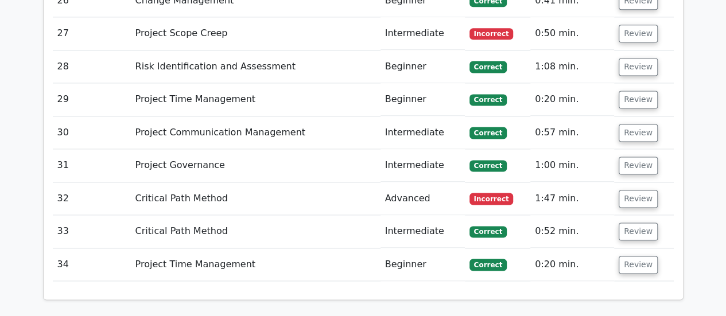
scroll to position [2928, 0]
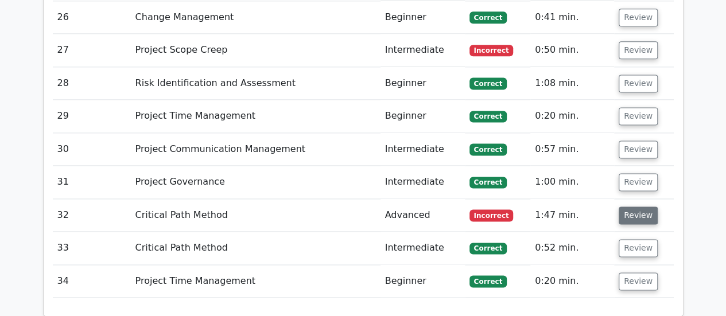
click at [636, 207] on button "Review" at bounding box center [637, 216] width 39 height 18
